Goal: Transaction & Acquisition: Purchase product/service

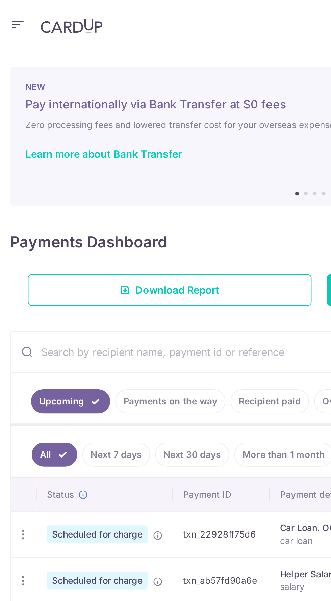
click at [8, 16] on icon "button" at bounding box center [9, 13] width 8 height 8
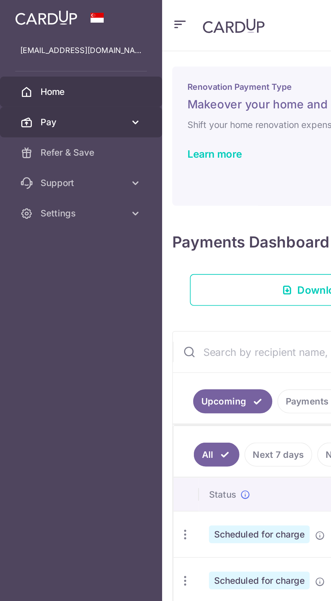
click at [72, 65] on icon at bounding box center [72, 65] width 7 height 7
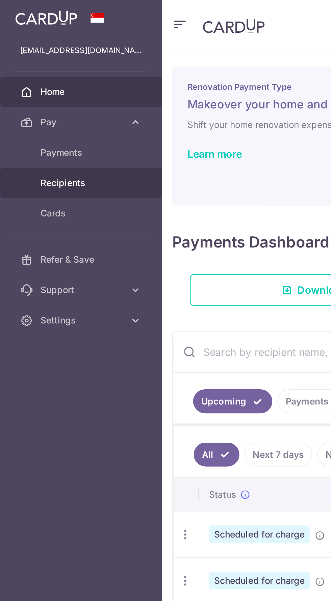
click at [33, 98] on span "Recipients" at bounding box center [44, 97] width 45 height 7
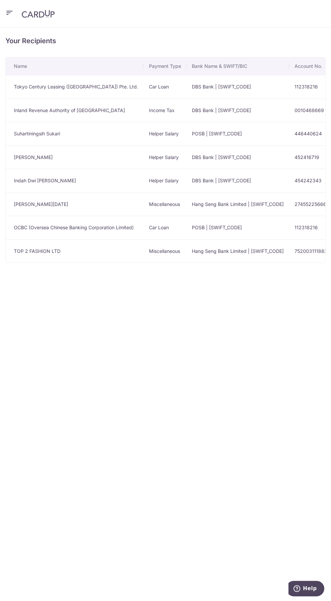
click at [9, 13] on icon "button" at bounding box center [9, 13] width 8 height 8
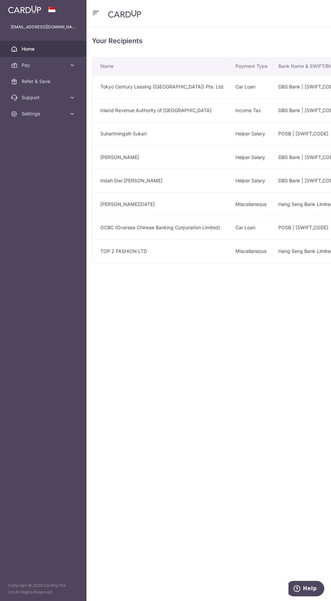
click at [28, 49] on span "Home" at bounding box center [44, 49] width 45 height 7
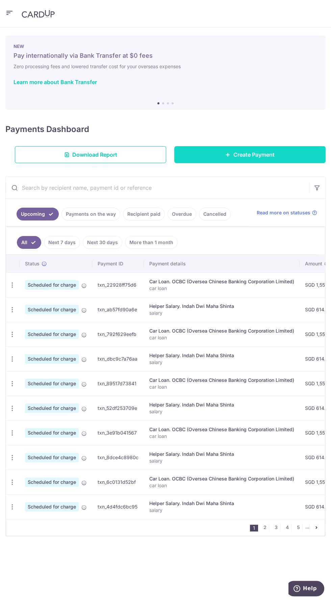
click at [216, 154] on link "Create Payment" at bounding box center [249, 154] width 151 height 17
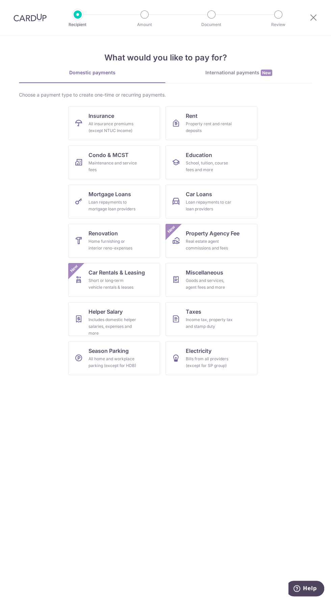
click at [230, 72] on div "International payments New" at bounding box center [239, 72] width 147 height 7
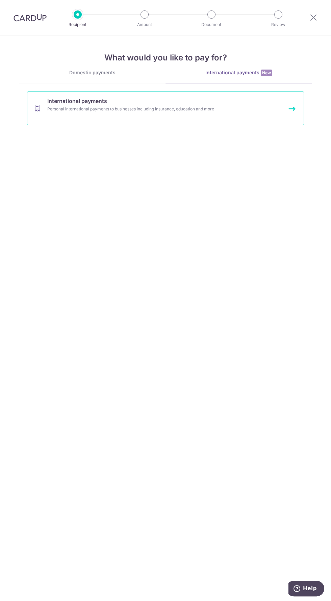
click at [69, 106] on div "Personal international payments to businesses including insurance, education an…" at bounding box center [158, 109] width 222 height 7
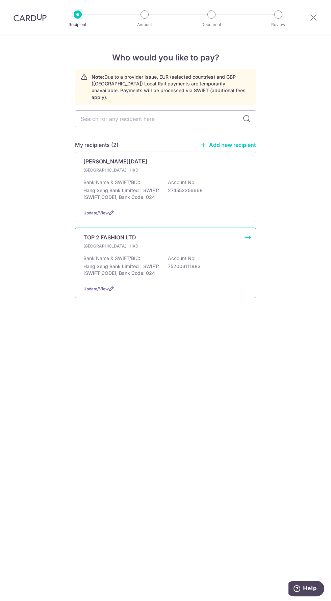
click at [112, 263] on p "Hang Seng Bank Limited | SWIFT: HASEHKHHXXX, Bank Code: 024" at bounding box center [121, 270] width 76 height 14
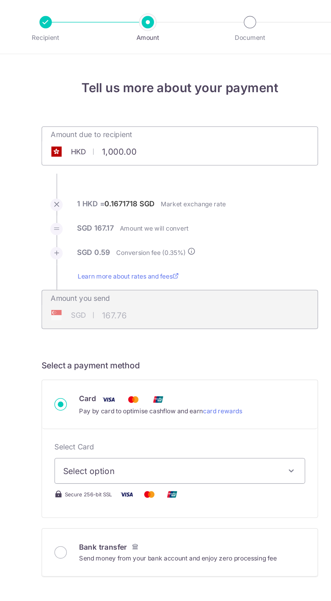
click at [158, 100] on input "1,000.00" at bounding box center [127, 100] width 104 height 16
type input "1"
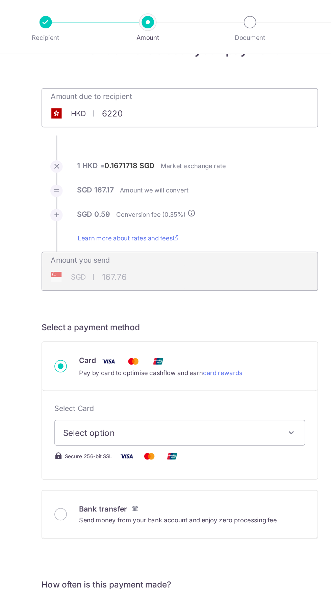
scroll to position [54, 0]
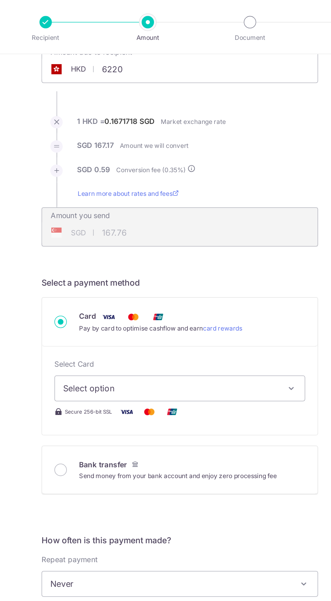
click at [220, 251] on span "Select option" at bounding box center [159, 254] width 141 height 8
type input "6,220.00"
type input "1,043.45"
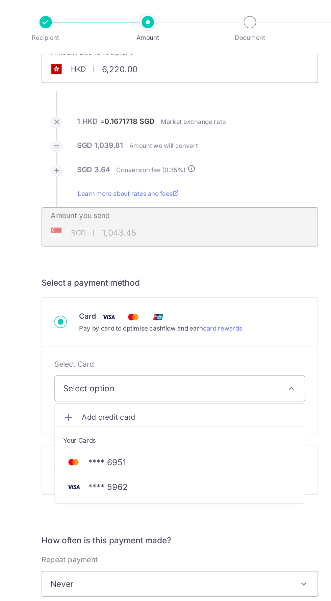
click at [215, 257] on div at bounding box center [165, 300] width 331 height 601
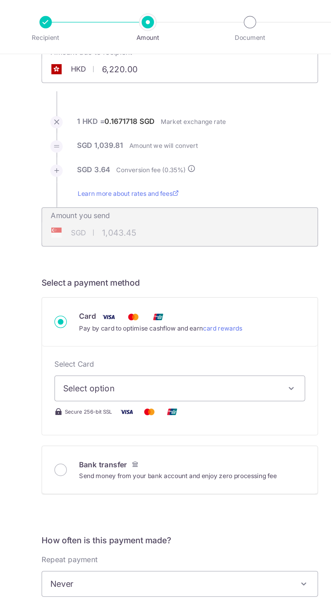
click at [215, 256] on span "Select option" at bounding box center [159, 254] width 141 height 8
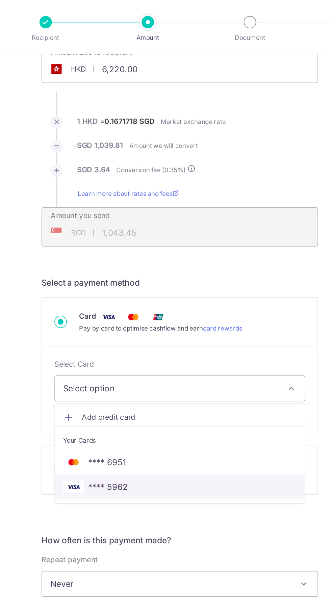
click at [184, 318] on span "**** 5962" at bounding box center [165, 319] width 153 height 8
type input "6,220.00"
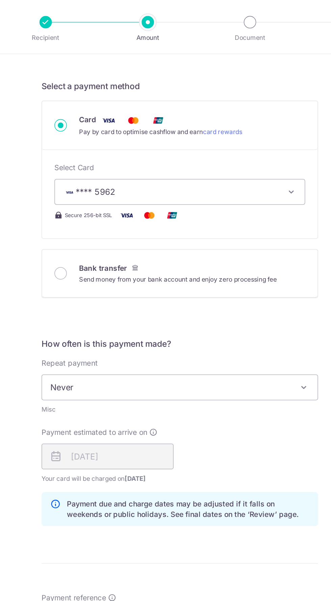
scroll to position [184, 0]
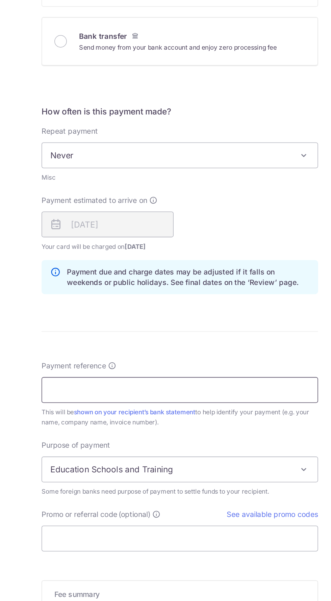
click at [85, 405] on input "Payment reference" at bounding box center [165, 406] width 181 height 17
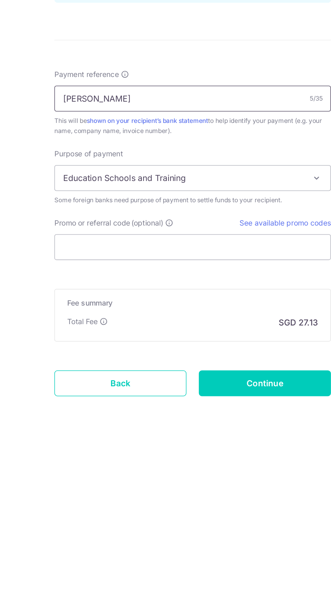
type input "Sandy"
click at [91, 460] on span "Education Schools and Training" at bounding box center [165, 458] width 180 height 16
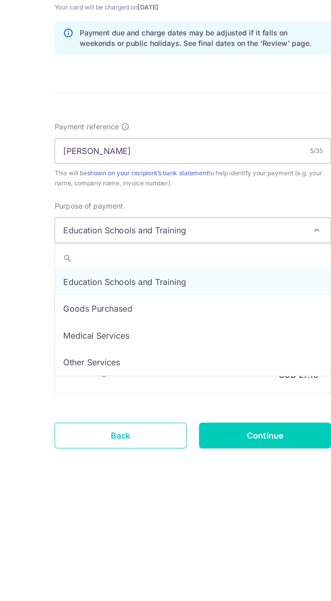
scroll to position [0, 0]
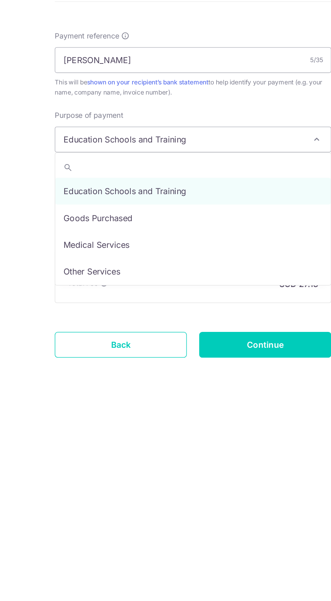
select select "Goods Purchased"
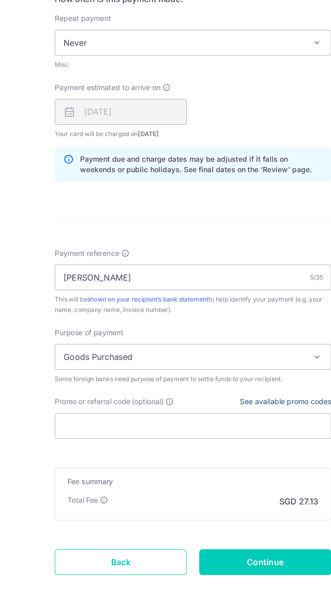
click at [216, 485] on link "See available promo codes" at bounding box center [226, 488] width 60 height 6
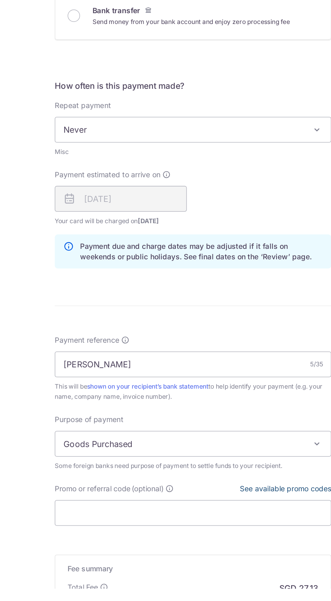
scroll to position [17, 0]
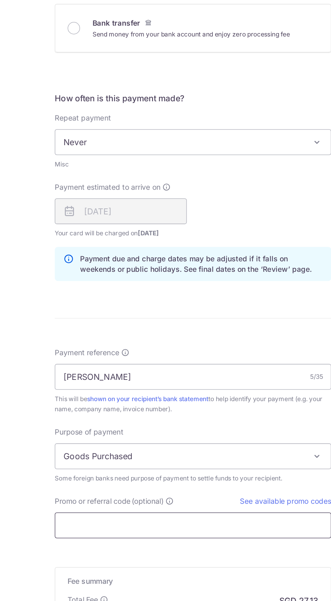
click at [103, 543] on input "Promo or referral code (optional)" at bounding box center [165, 551] width 181 height 17
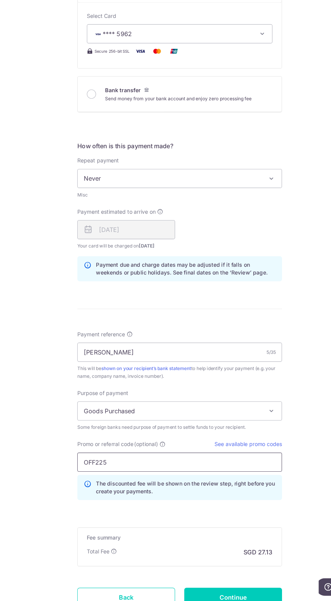
scroll to position [214, 0]
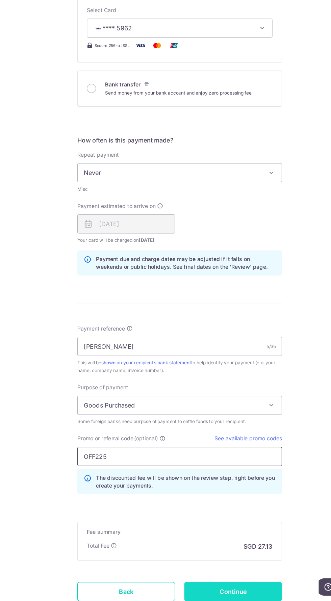
type input "OFF225"
click at [217, 585] on input "Continue" at bounding box center [213, 593] width 86 height 17
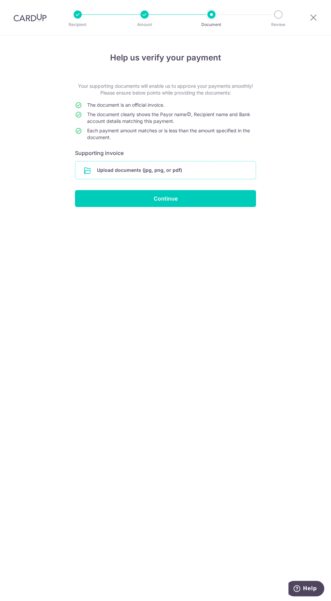
click at [99, 166] on input "file" at bounding box center [165, 171] width 180 height 18
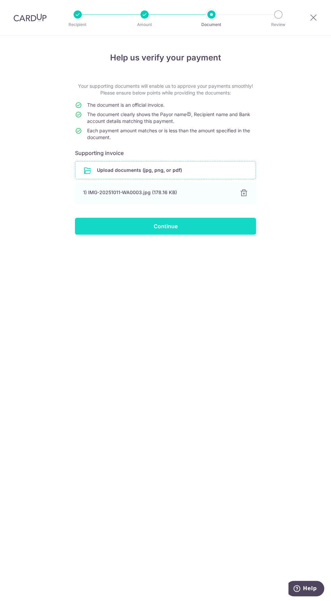
click at [94, 223] on input "Continue" at bounding box center [165, 226] width 181 height 17
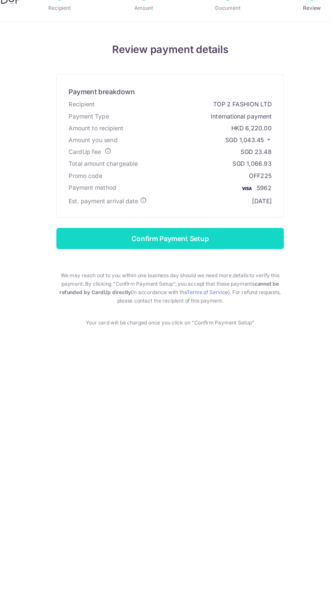
click at [96, 206] on input "Confirm Payment Setup" at bounding box center [165, 208] width 181 height 17
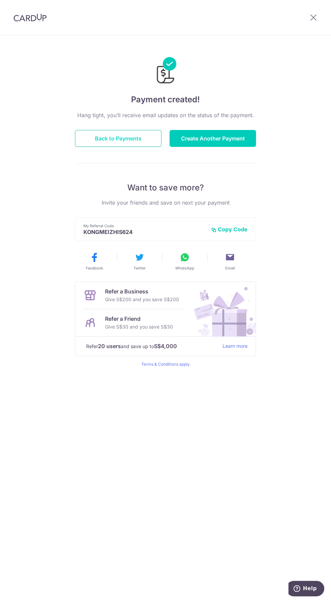
click at [108, 131] on button "Back to Payments" at bounding box center [118, 138] width 86 height 17
